Goal: Transaction & Acquisition: Download file/media

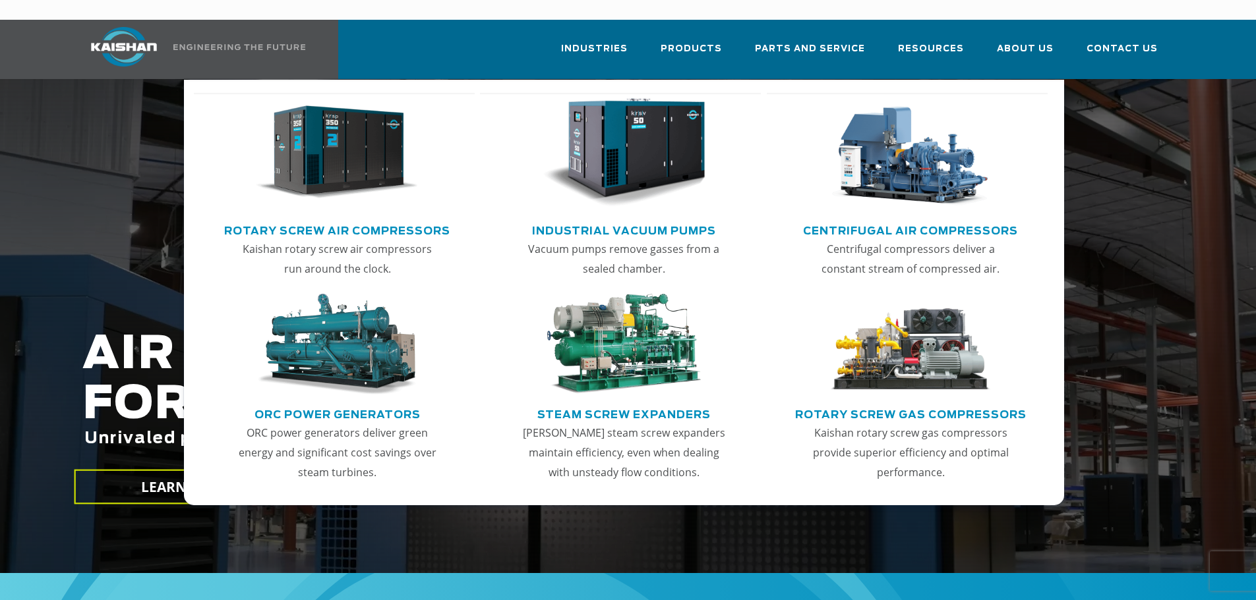
click at [351, 140] on img "Main menu" at bounding box center [337, 152] width 162 height 109
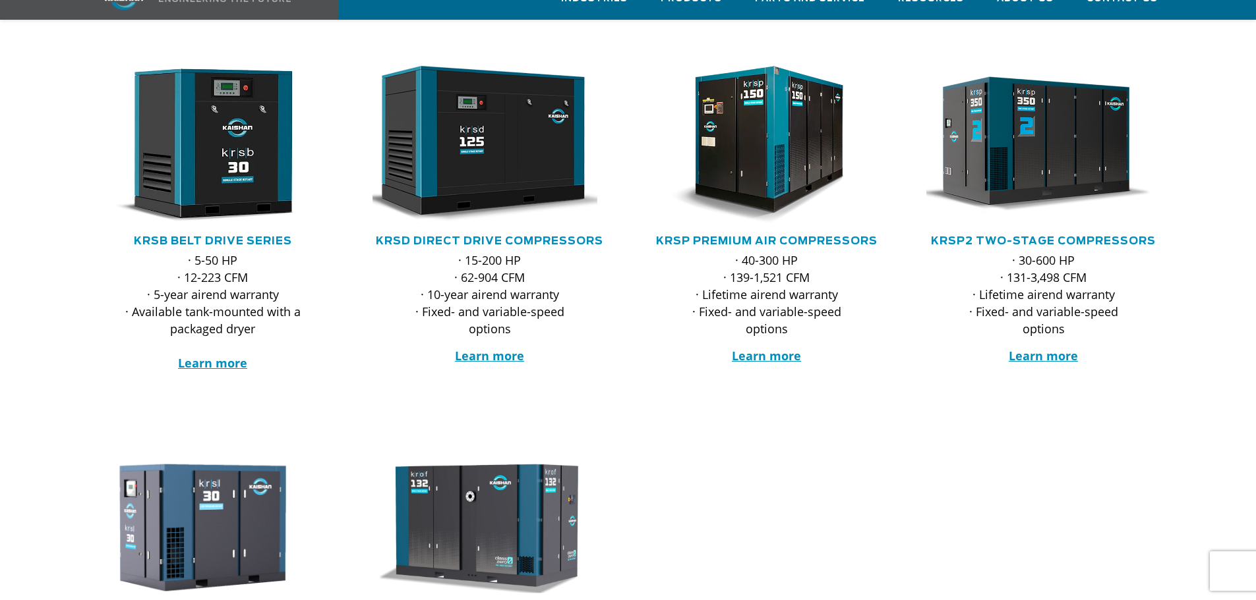
scroll to position [264, 0]
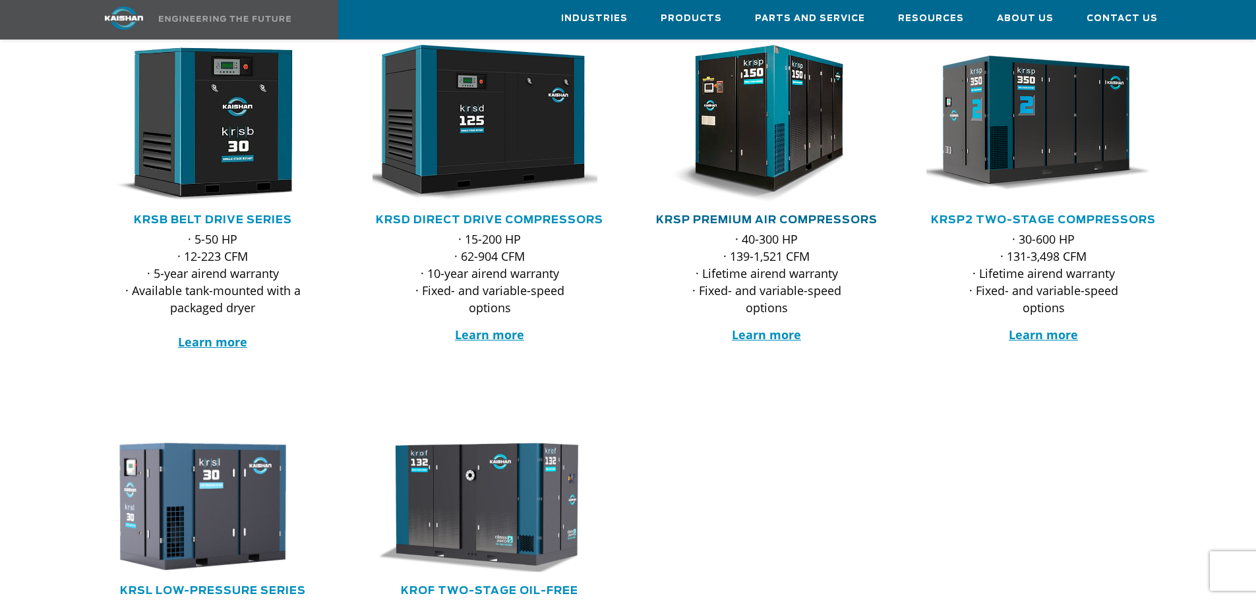
click at [732, 215] on link "KRSP Premium Air Compressors" at bounding box center [766, 220] width 221 height 11
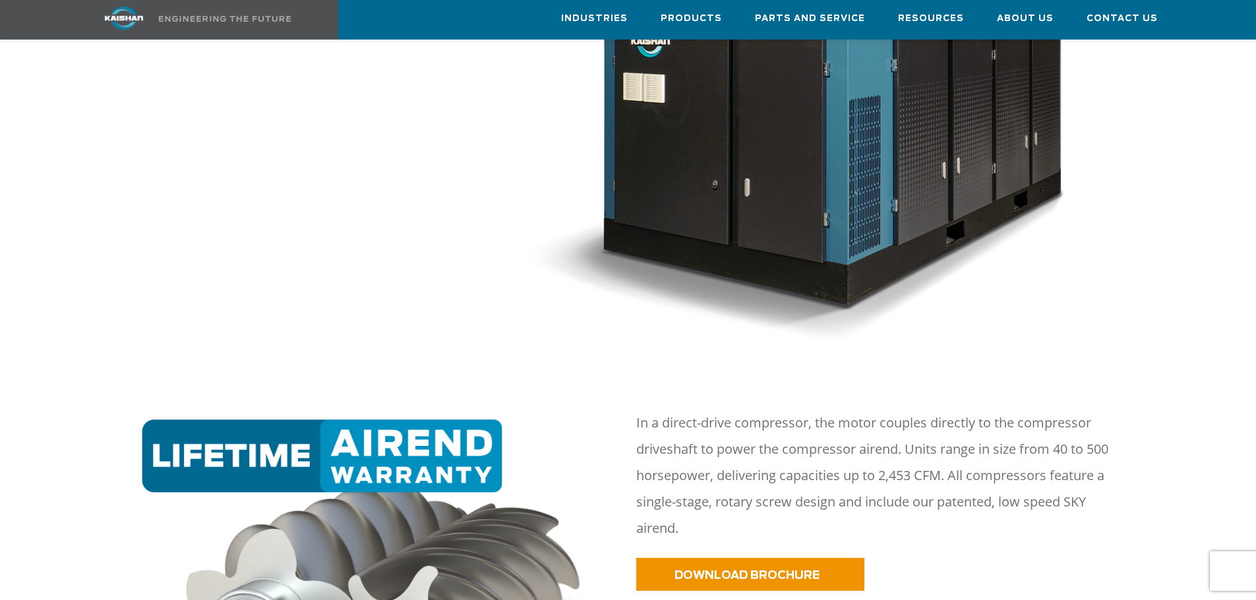
scroll to position [659, 0]
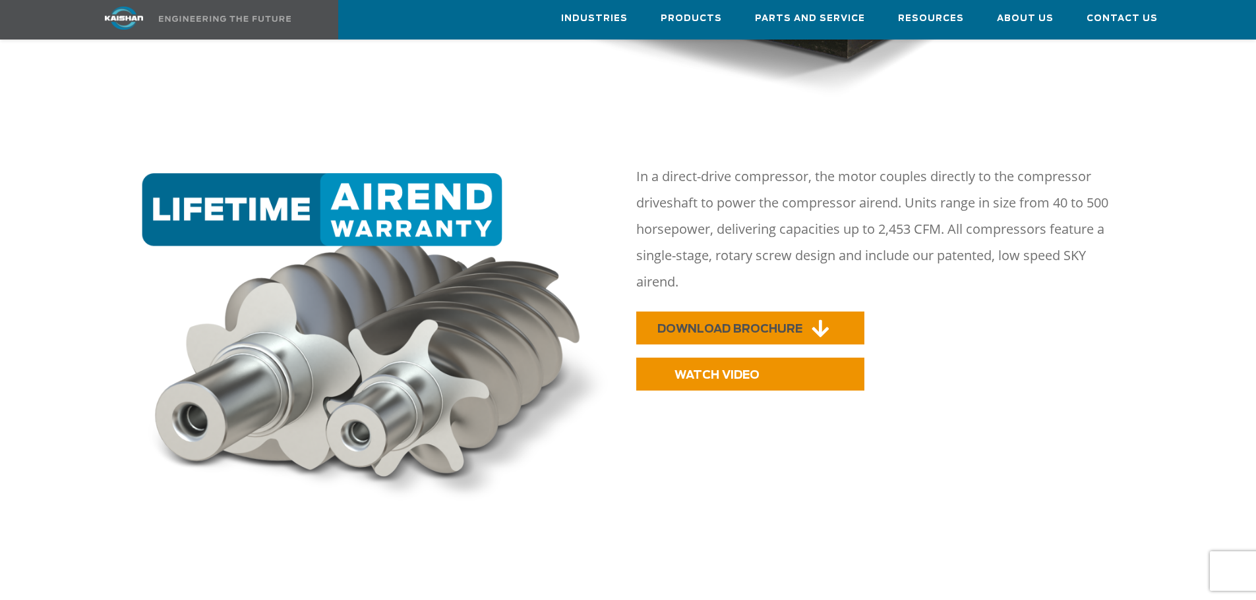
click at [709, 324] on span "DOWNLOAD BROCHURE" at bounding box center [729, 329] width 145 height 11
